Goal: Check status: Check status

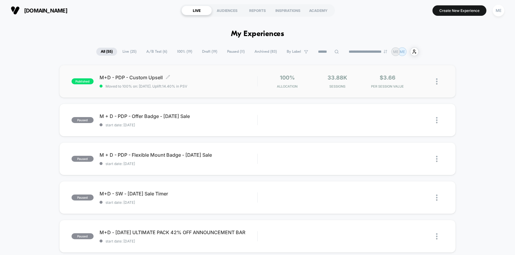
click at [253, 86] on span "Moved to 100% on: [DATE] . Uplift: 14.40% in PSV" at bounding box center [179, 86] width 158 height 4
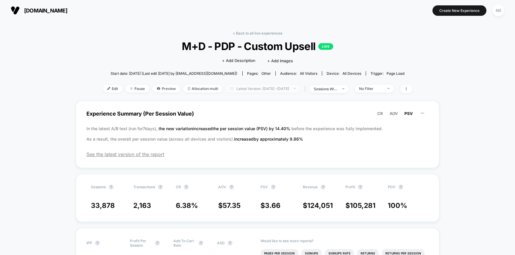
click at [254, 87] on span "Latest Version: [DATE] - [DATE]" at bounding box center [263, 89] width 74 height 8
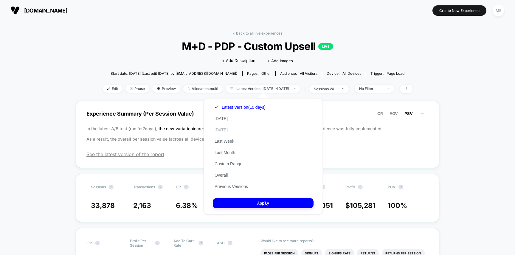
click at [228, 129] on button "[DATE]" at bounding box center [221, 129] width 17 height 5
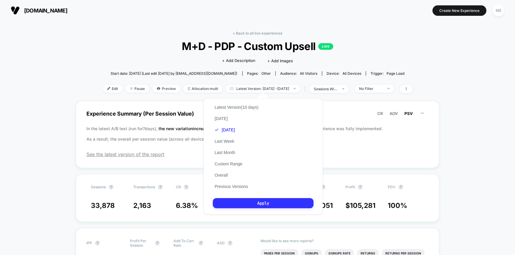
click at [257, 203] on button "Apply" at bounding box center [263, 203] width 101 height 10
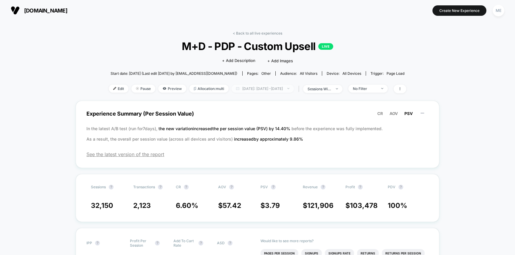
click at [277, 90] on span "[DATE]: [DATE] - [DATE]" at bounding box center [262, 89] width 62 height 8
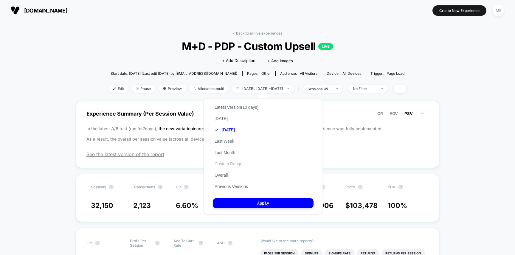
click at [231, 164] on button "Custom Range" at bounding box center [228, 163] width 31 height 5
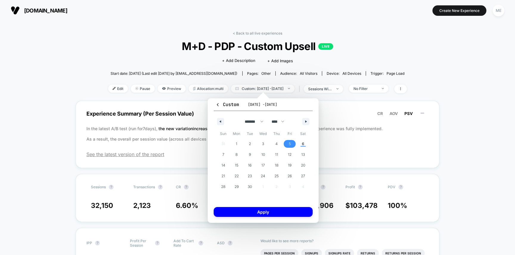
click at [291, 144] on span "5" at bounding box center [289, 144] width 13 height 8
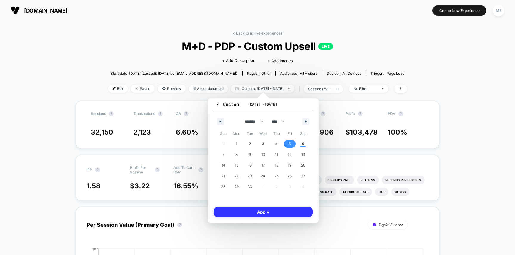
click at [282, 212] on button "Apply" at bounding box center [263, 212] width 99 height 10
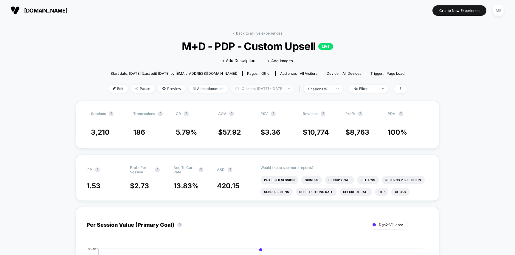
click at [276, 86] on span "Custom: [DATE] - [DATE]" at bounding box center [262, 89] width 63 height 8
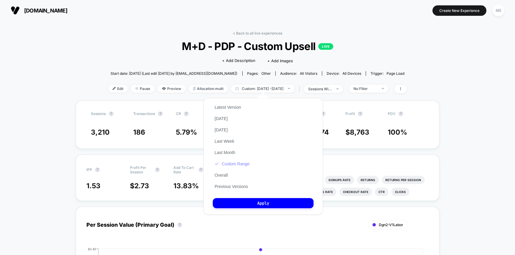
click at [238, 162] on button "Custom Range" at bounding box center [232, 163] width 38 height 5
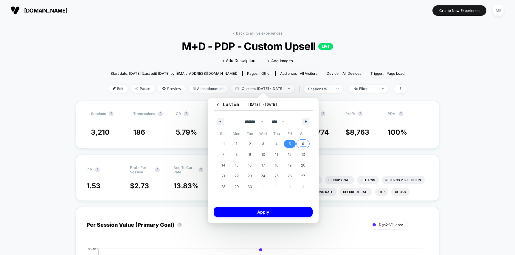
click at [305, 142] on span "6" at bounding box center [302, 144] width 13 height 8
click at [275, 212] on button "Apply" at bounding box center [263, 212] width 99 height 10
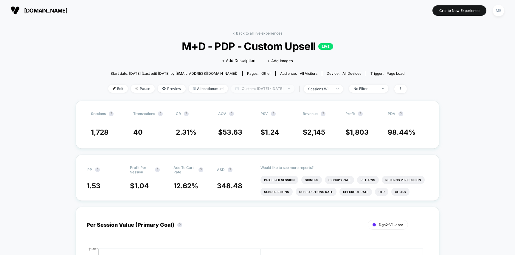
click at [275, 86] on span "Custom: [DATE] - [DATE]" at bounding box center [262, 89] width 63 height 8
